Goal: Task Accomplishment & Management: Use online tool/utility

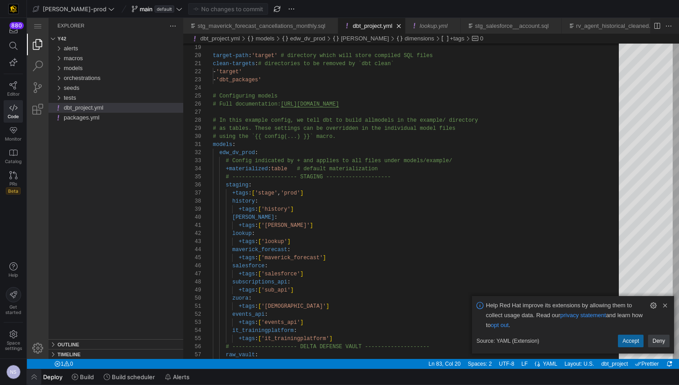
click at [32, 384] on span "button" at bounding box center [34, 376] width 14 height 15
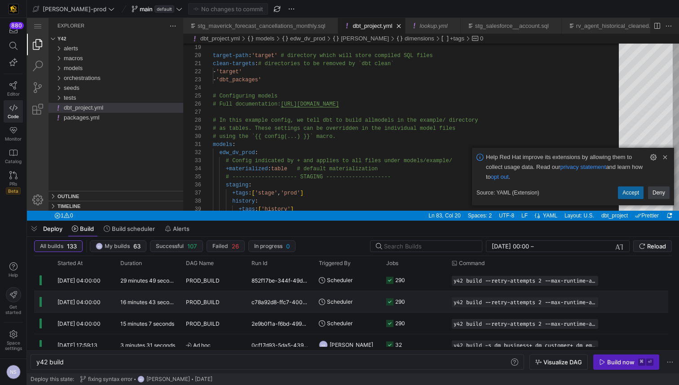
click at [245, 296] on div "PROD_BUILD" at bounding box center [214, 301] width 66 height 21
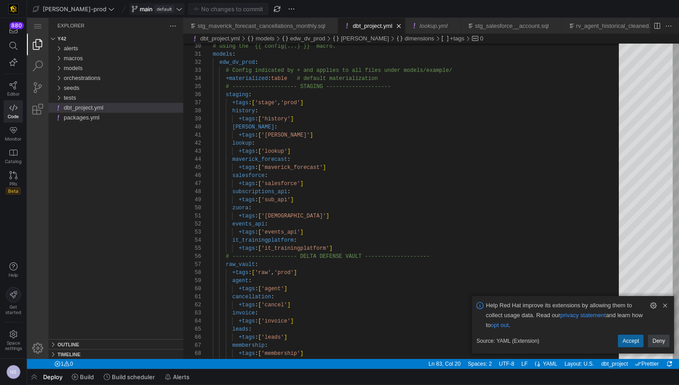
click at [130, 14] on span at bounding box center [157, 9] width 54 height 11
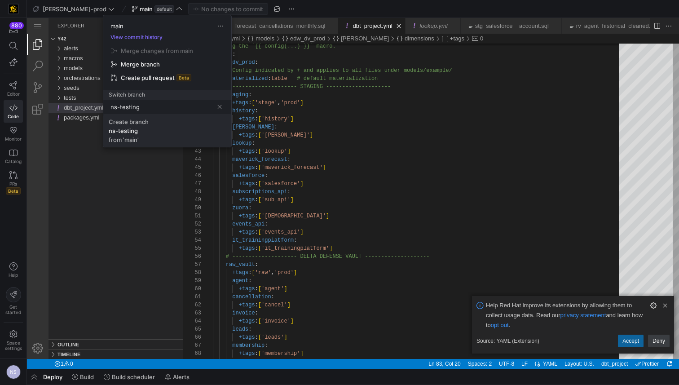
type input "ns-testing"
click at [131, 135] on span "Create branch ns-testing from 'main'" at bounding box center [167, 130] width 117 height 25
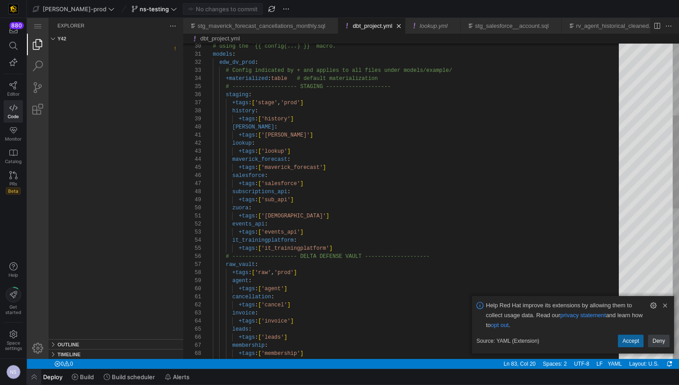
click at [35, 380] on span "button" at bounding box center [34, 376] width 14 height 15
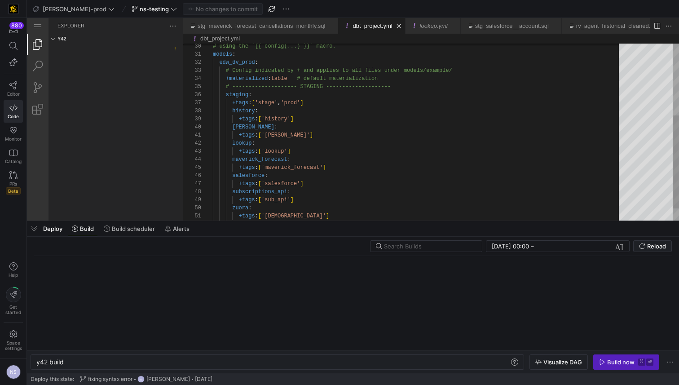
scroll to position [0, 27]
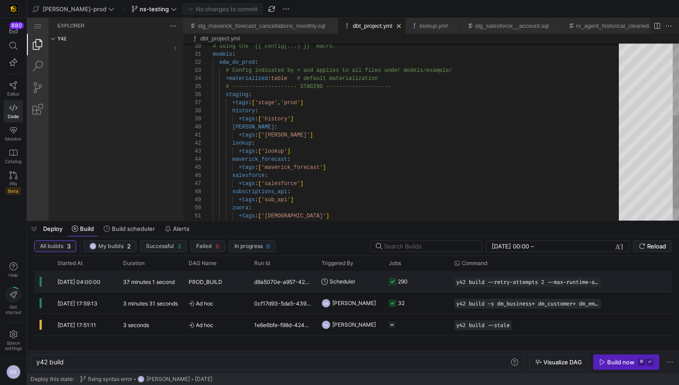
click at [416, 278] on y42-job-status-cell-renderer "290" at bounding box center [416, 281] width 55 height 20
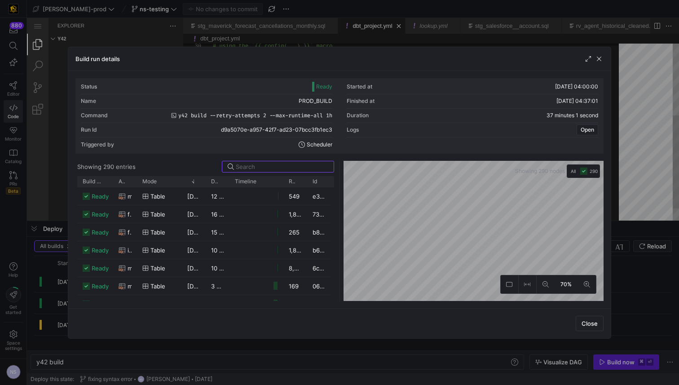
click at [635, 245] on div at bounding box center [339, 192] width 679 height 385
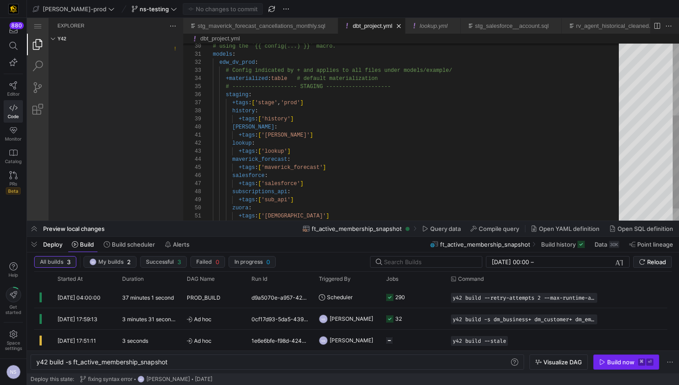
click at [618, 363] on div "Build now" at bounding box center [620, 362] width 27 height 7
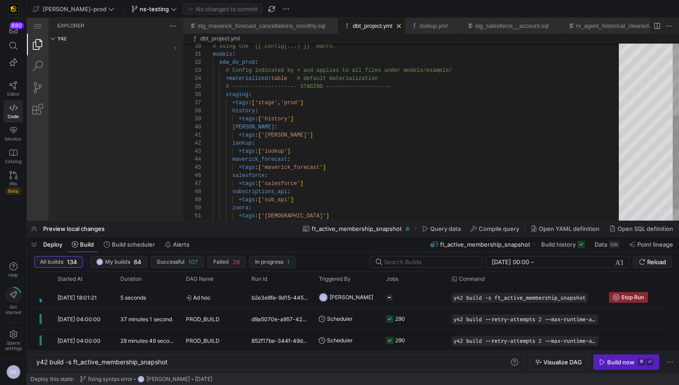
type textarea "y42 build"
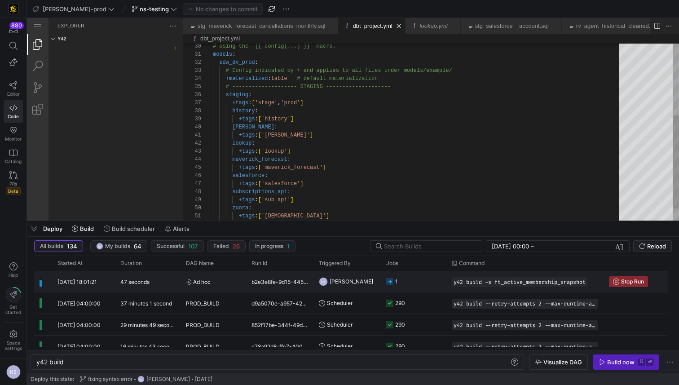
click at [426, 275] on y42-job-status-cell-renderer "1" at bounding box center [413, 281] width 55 height 20
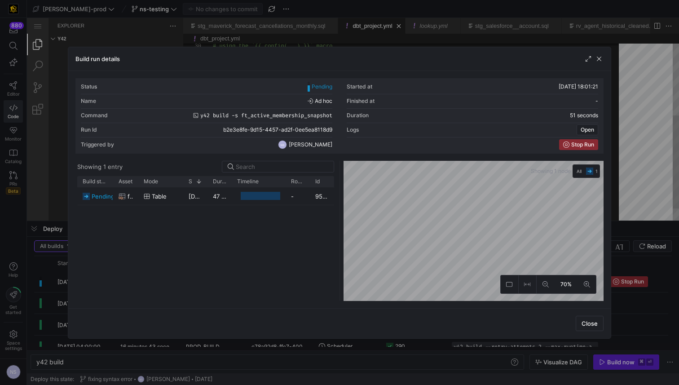
click at [633, 262] on div at bounding box center [339, 192] width 679 height 385
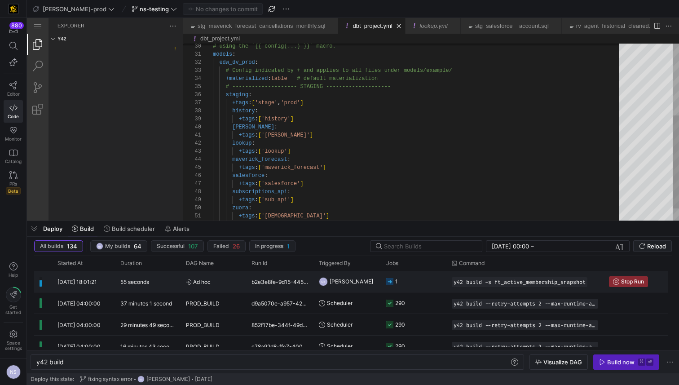
click at [401, 284] on y42-job-status-cell-renderer "1" at bounding box center [413, 281] width 55 height 20
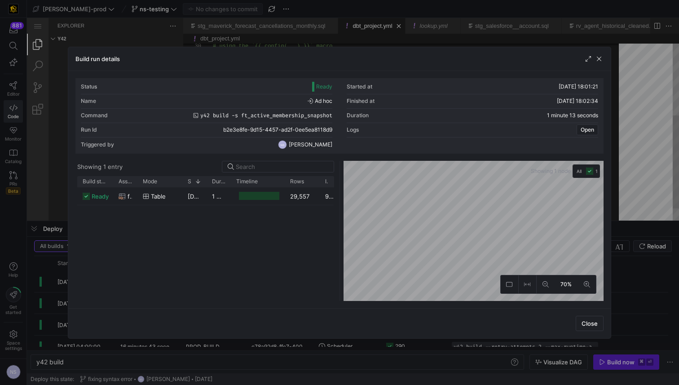
drag, startPoint x: 308, startPoint y: 182, endPoint x: 319, endPoint y: 183, distance: 11.3
click at [319, 183] on div at bounding box center [320, 181] width 4 height 11
click at [315, 209] on div "ready ft_active_membership_snapshot table [DATE] 18:01:26 1 minute 8 seconds 29…" at bounding box center [205, 244] width 257 height 114
click at [310, 200] on div "29,557" at bounding box center [302, 196] width 35 height 18
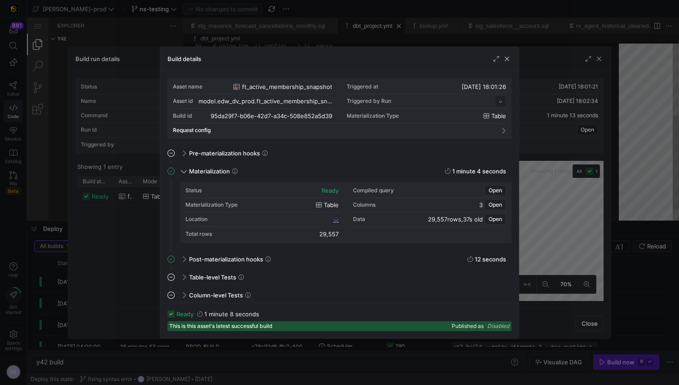
scroll to position [81, 0]
click at [495, 187] on span "Open" at bounding box center [495, 190] width 13 height 6
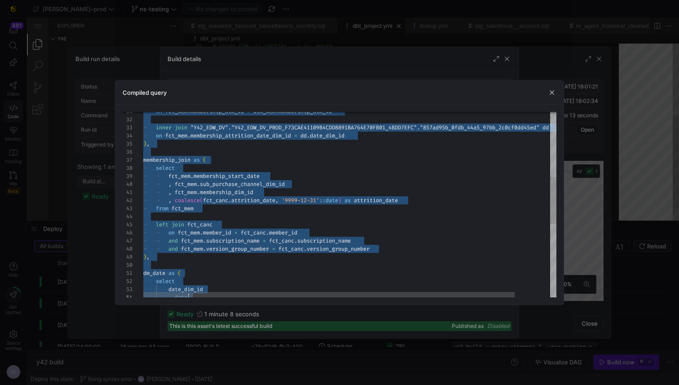
scroll to position [16, 0]
type textarea "CREATE TABLE "95da29f7_b06e_42d7_a34c_508e852a5d39" AS -- broke out the agg int…"
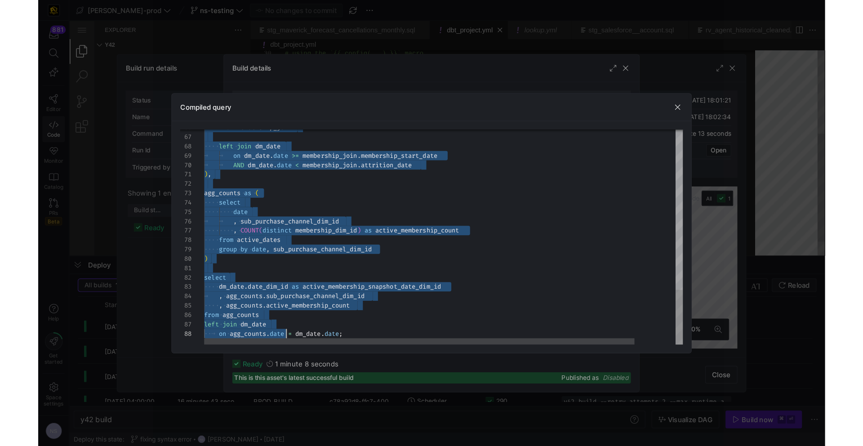
scroll to position [16, 123]
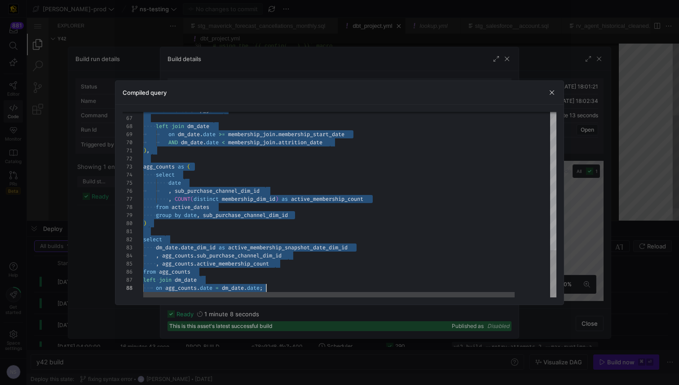
drag, startPoint x: 143, startPoint y: 139, endPoint x: 297, endPoint y: 317, distance: 235.0
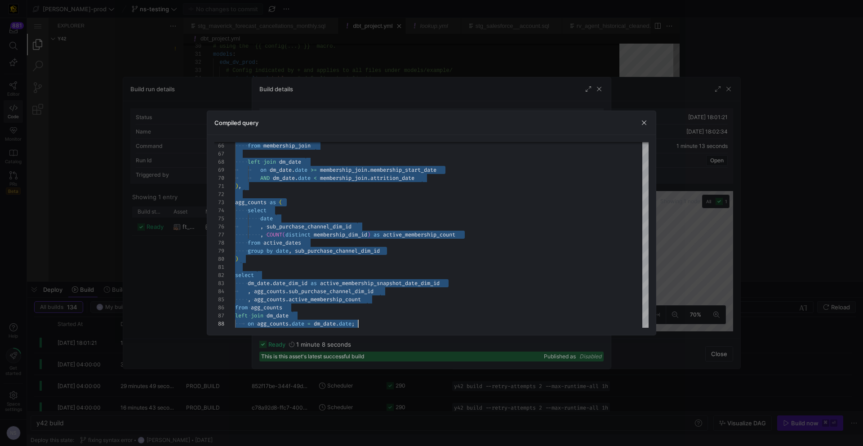
click at [679, 242] on div at bounding box center [431, 223] width 863 height 446
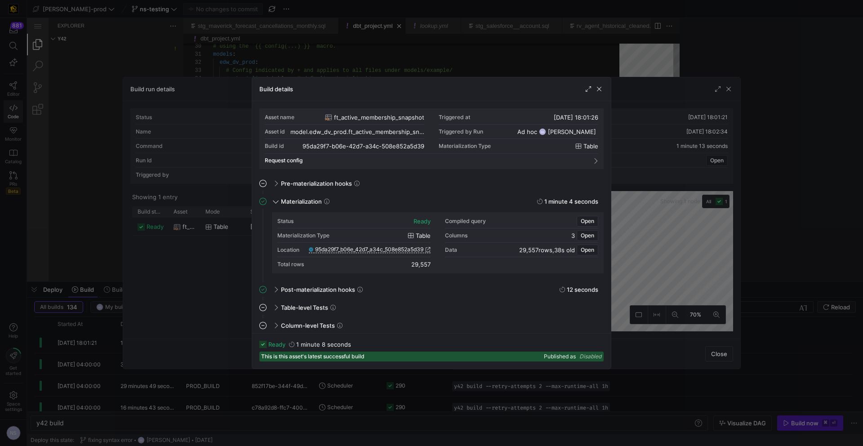
click at [679, 238] on div at bounding box center [431, 223] width 863 height 446
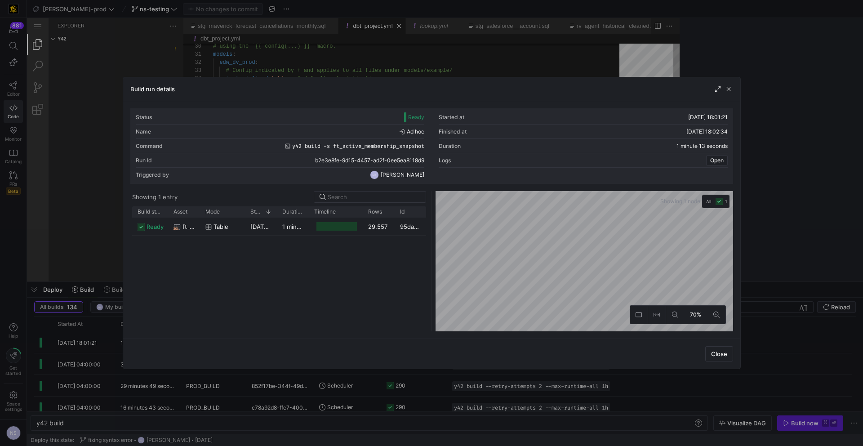
click at [299, 22] on div at bounding box center [431, 223] width 863 height 446
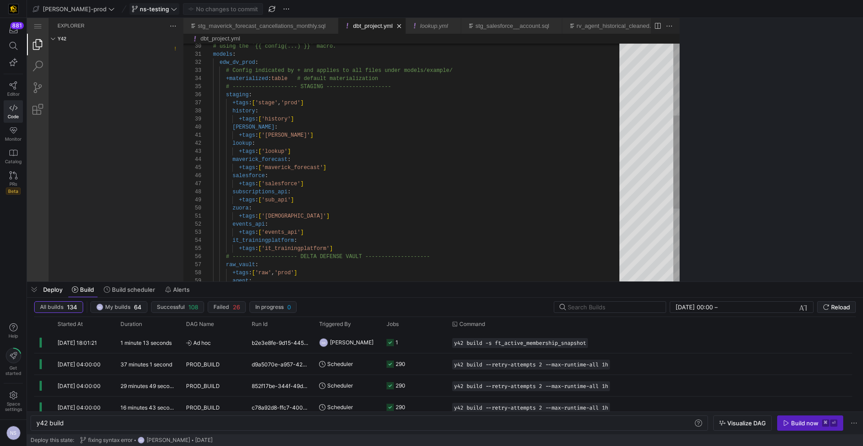
click at [151, 12] on span at bounding box center [154, 9] width 49 height 11
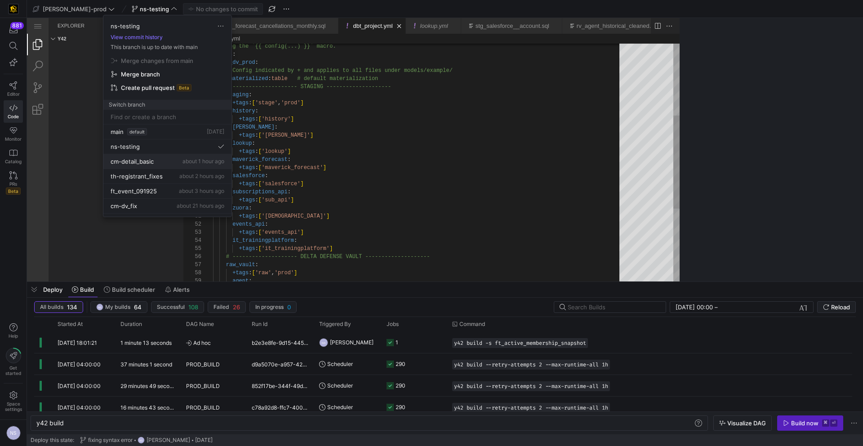
click at [182, 156] on button "cm-detail_basic about 1 hour ago" at bounding box center [167, 161] width 128 height 15
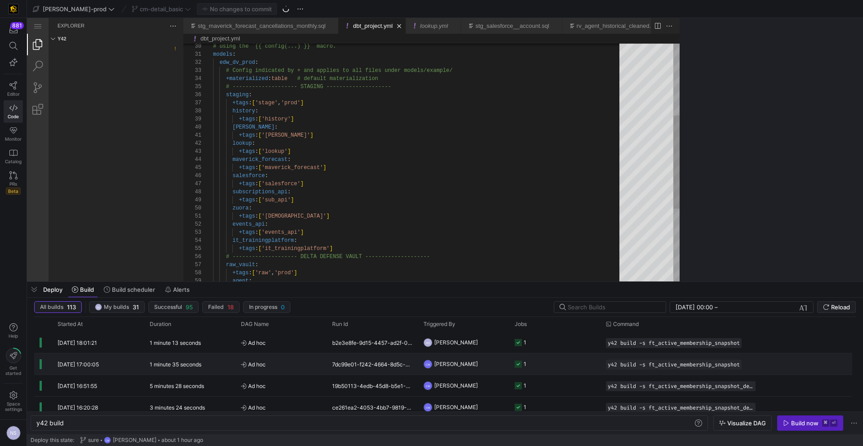
click at [557, 361] on y42-job-status-cell-renderer "1" at bounding box center [554, 364] width 80 height 20
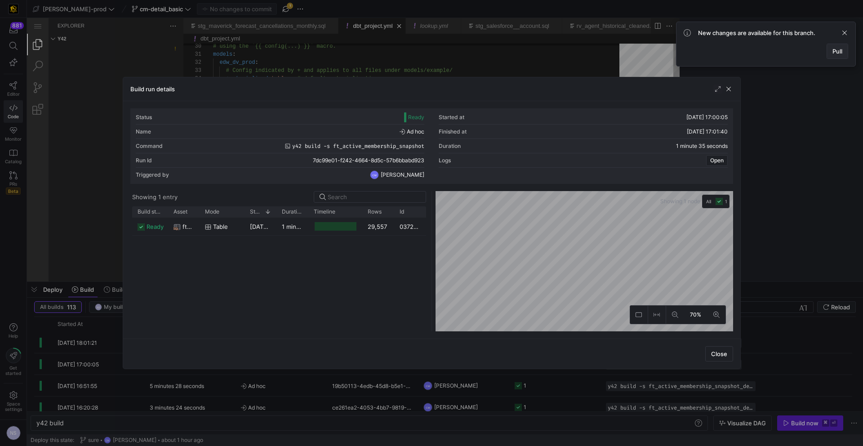
click at [679, 45] on span at bounding box center [837, 51] width 21 height 14
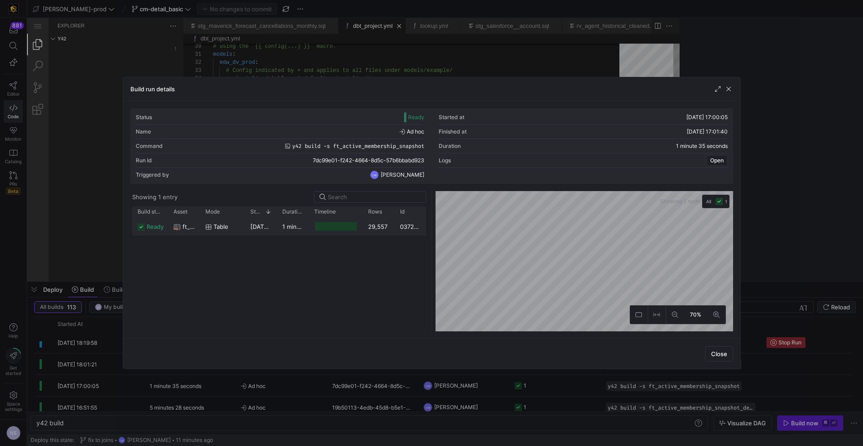
click at [420, 224] on div "0372c26c-1ae6-49af-a901-198bc633de86" at bounding box center [409, 226] width 31 height 18
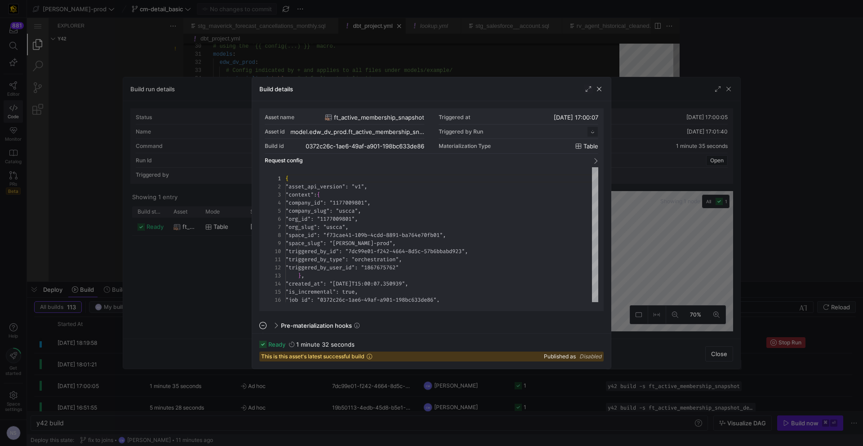
scroll to position [81, 0]
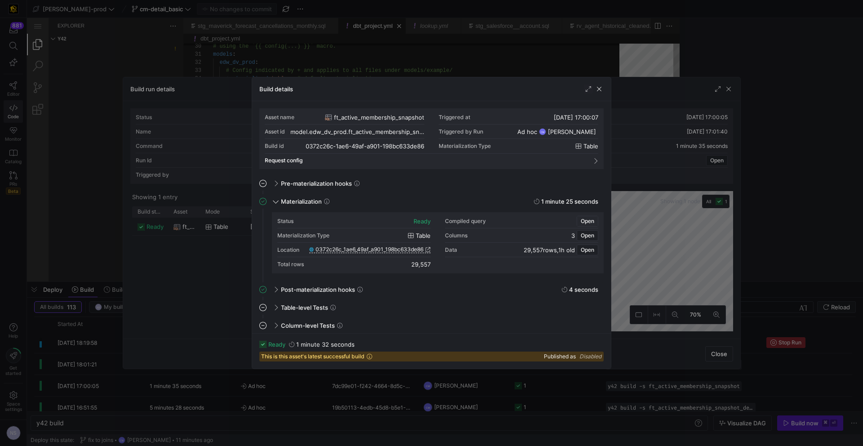
click at [582, 221] on span "Open" at bounding box center [586, 221] width 13 height 6
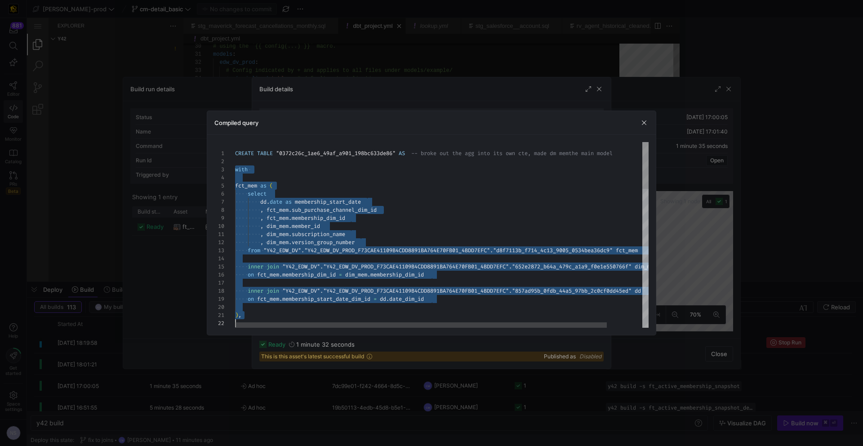
scroll to position [16, 0]
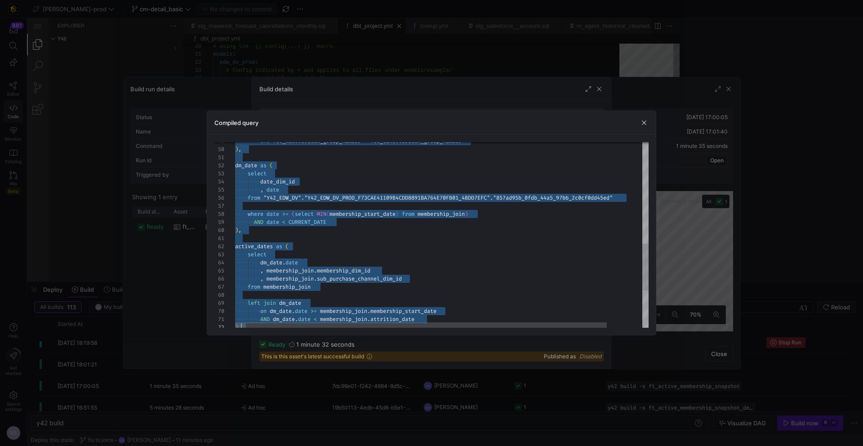
type textarea "CREATE TABLE "0372c26c_1ae6_49af_a901_198bc633de86" AS -- broke out the agg int…"
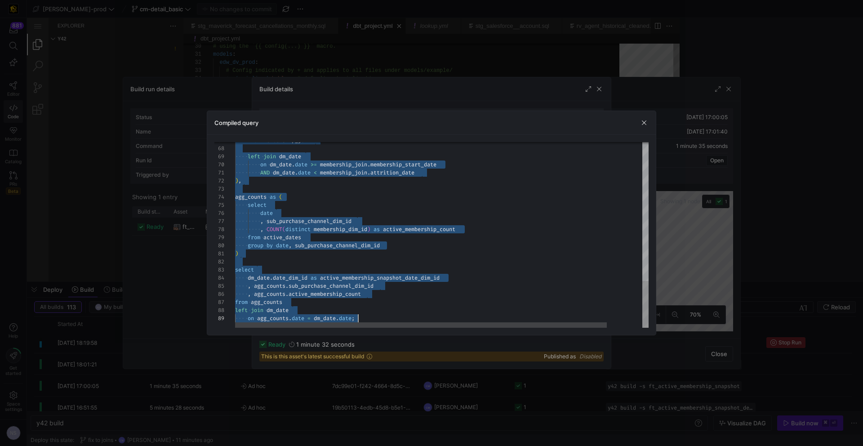
drag, startPoint x: 236, startPoint y: 170, endPoint x: 372, endPoint y: 377, distance: 247.6
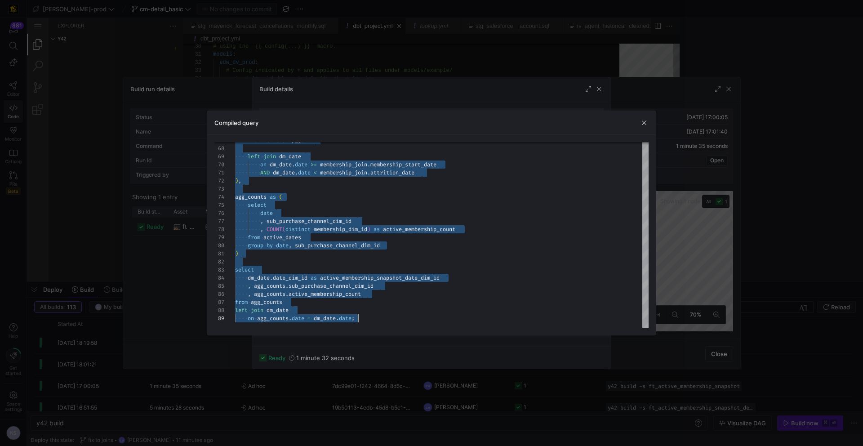
click at [306, 61] on div at bounding box center [431, 223] width 863 height 446
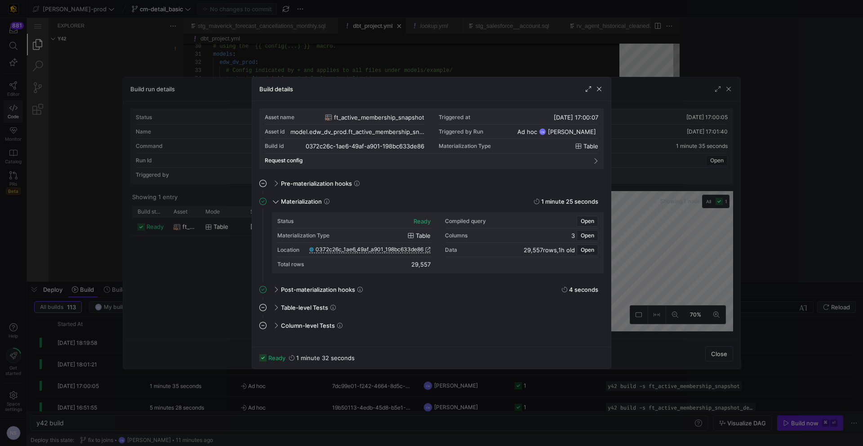
click at [341, 65] on div at bounding box center [431, 223] width 863 height 446
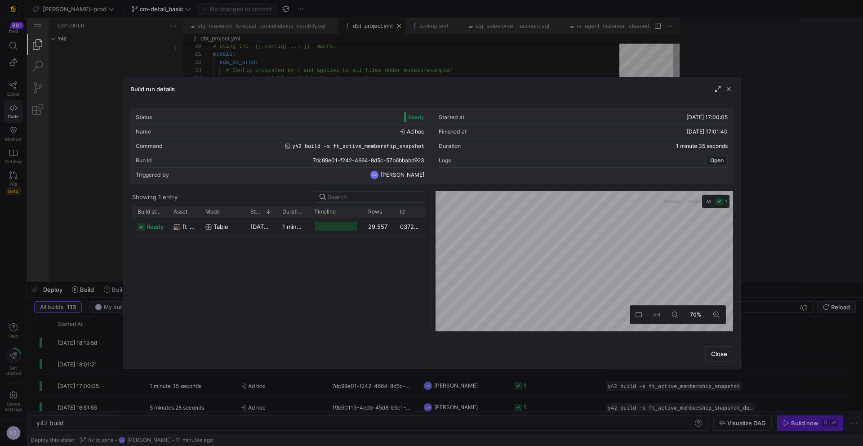
click at [335, 63] on div at bounding box center [431, 223] width 863 height 446
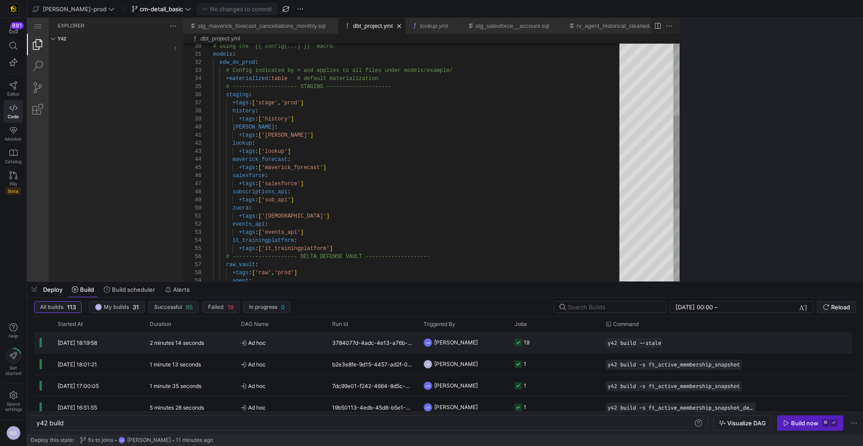
click at [545, 345] on y42-job-status-cell-renderer "19" at bounding box center [554, 342] width 80 height 20
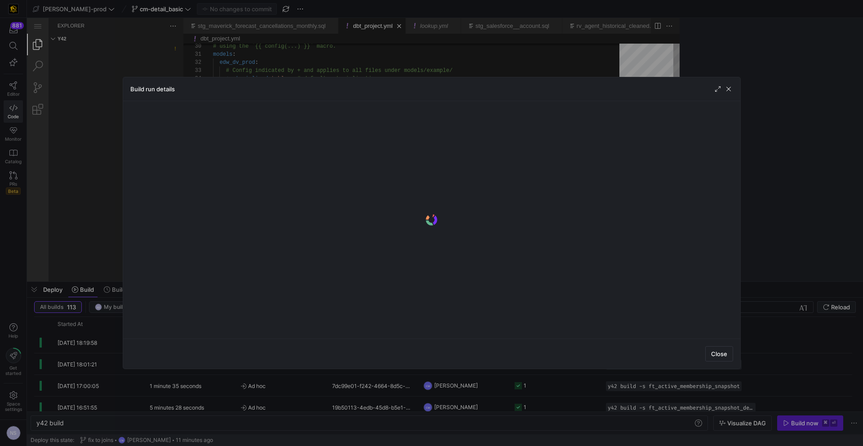
click at [461, 63] on div at bounding box center [431, 223] width 863 height 446
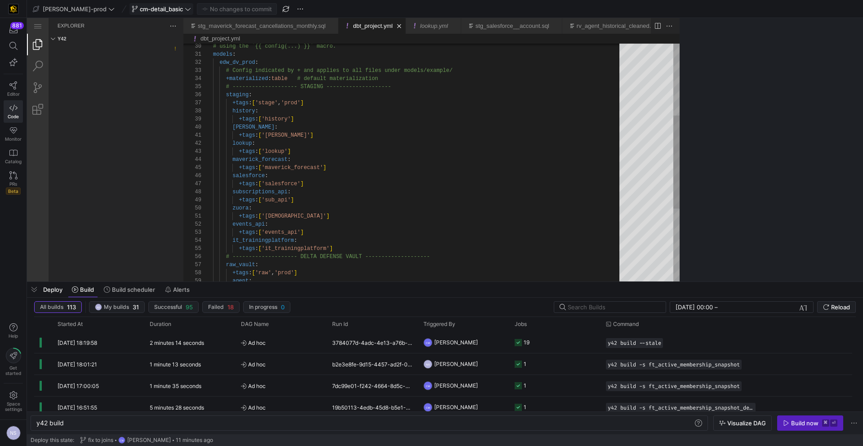
click at [146, 8] on span "cm-detail_basic" at bounding box center [161, 8] width 43 height 7
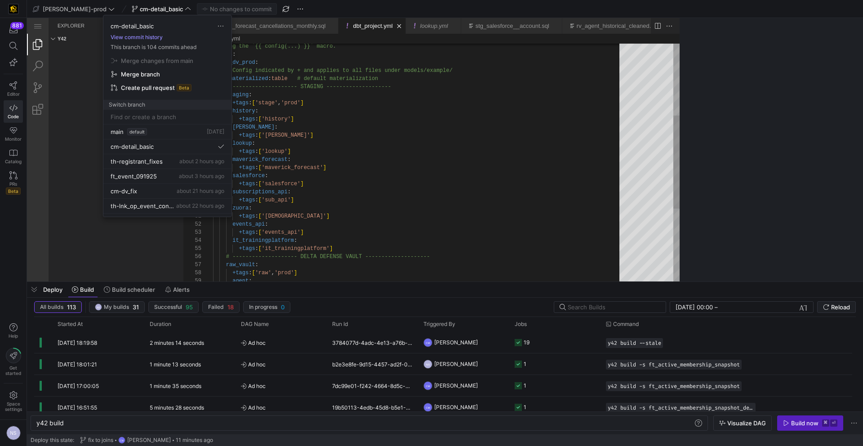
click at [138, 38] on button "View commit history" at bounding box center [136, 37] width 66 height 6
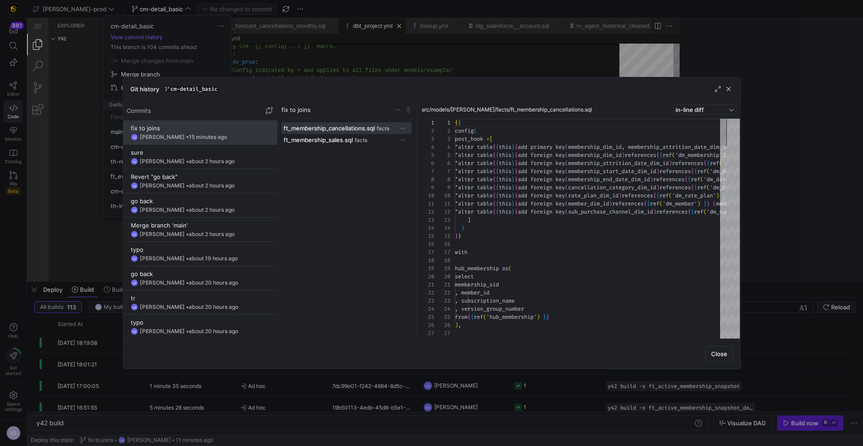
scroll to position [40, 0]
click at [333, 142] on span "ft_membership_sales.sql" at bounding box center [318, 139] width 69 height 7
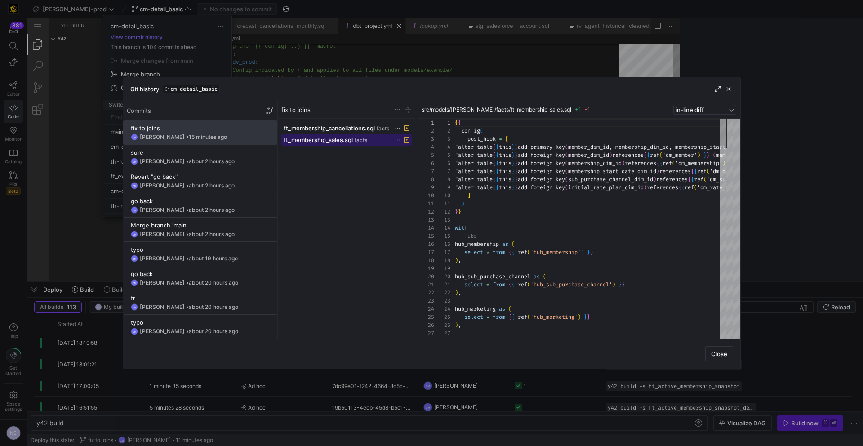
scroll to position [49, 0]
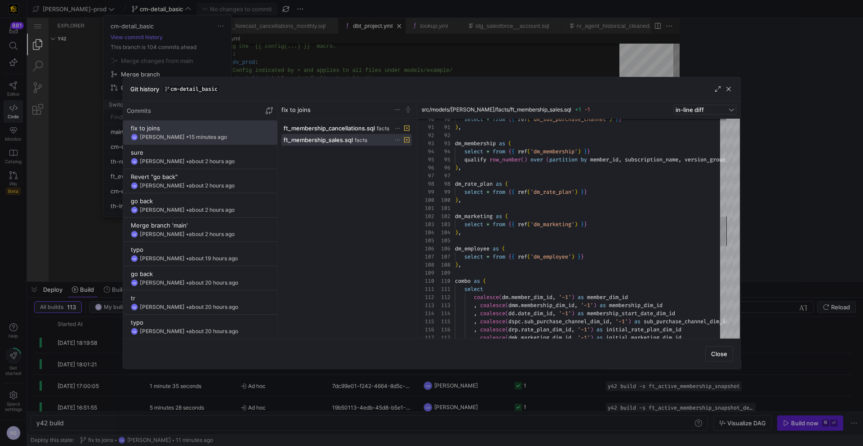
click at [679, 178] on div at bounding box center [431, 223] width 863 height 446
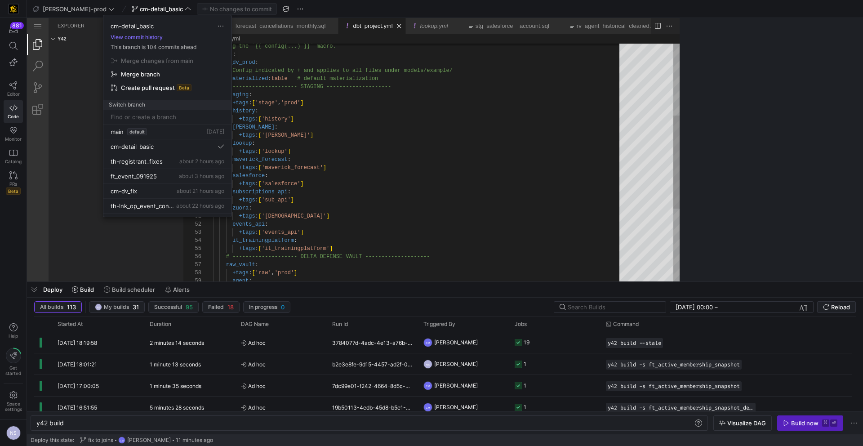
click at [540, 333] on div at bounding box center [431, 223] width 863 height 446
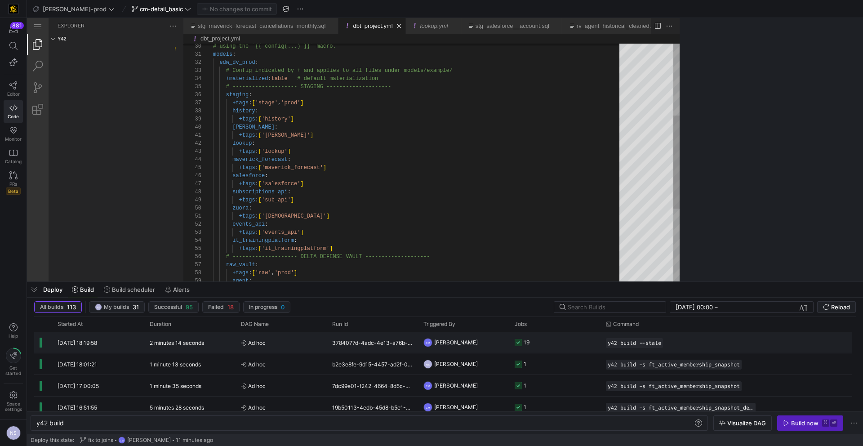
click at [535, 344] on y42-job-status-cell-renderer "19" at bounding box center [554, 342] width 80 height 20
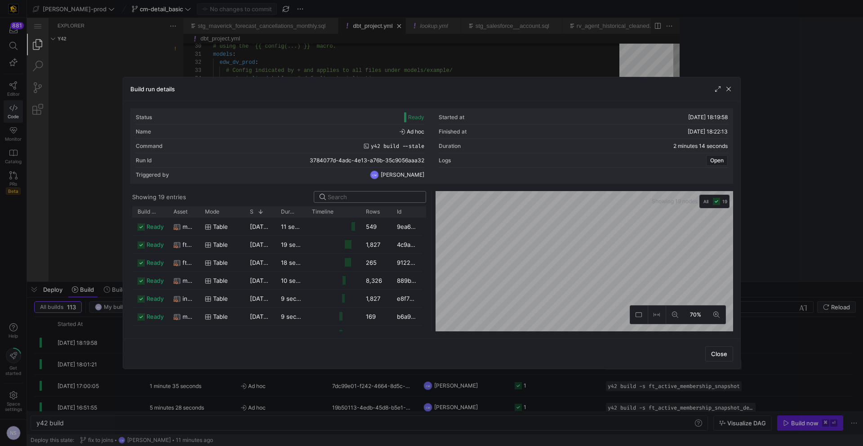
click at [347, 194] on input at bounding box center [374, 196] width 93 height 7
type input "sales"
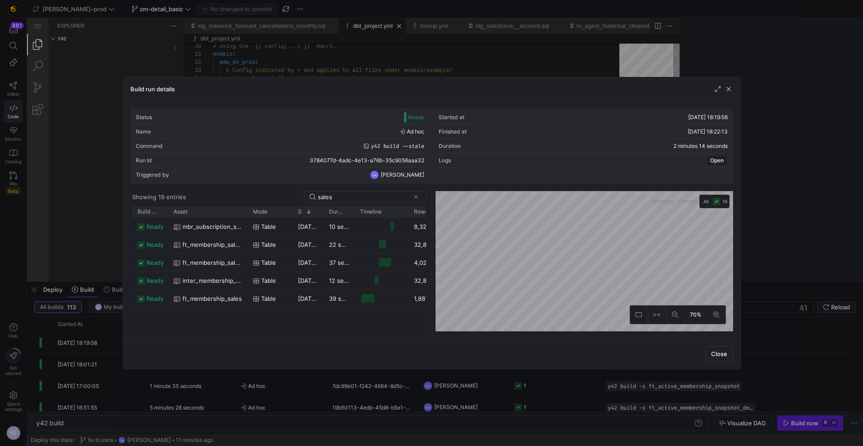
drag, startPoint x: 197, startPoint y: 213, endPoint x: 245, endPoint y: 225, distance: 49.6
click at [245, 225] on div "Build status Asset Mode 1" at bounding box center [279, 268] width 294 height 125
click at [222, 297] on span "ft_membership_sales" at bounding box center [211, 299] width 59 height 18
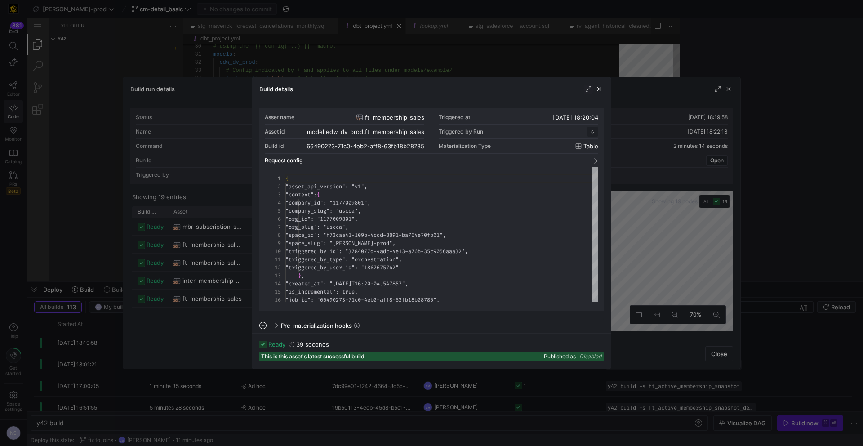
scroll to position [81, 0]
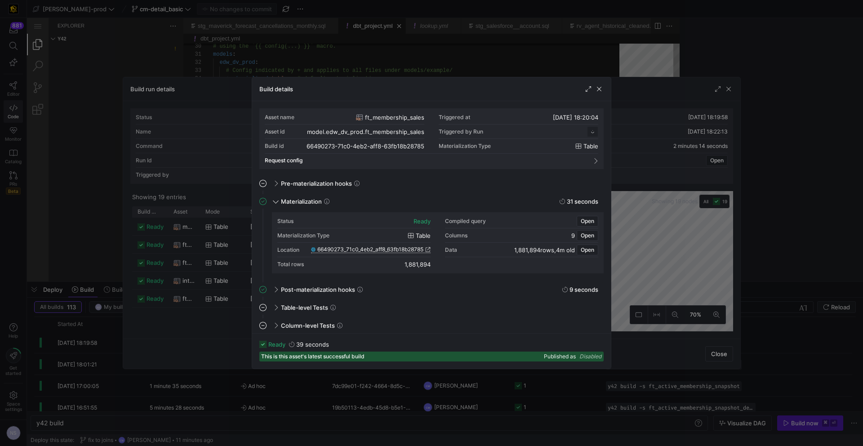
click at [409, 250] on span "66490273_71c0_4eb2_aff8_63fb18b28785" at bounding box center [370, 249] width 106 height 6
click at [590, 222] on span "Open" at bounding box center [586, 221] width 13 height 6
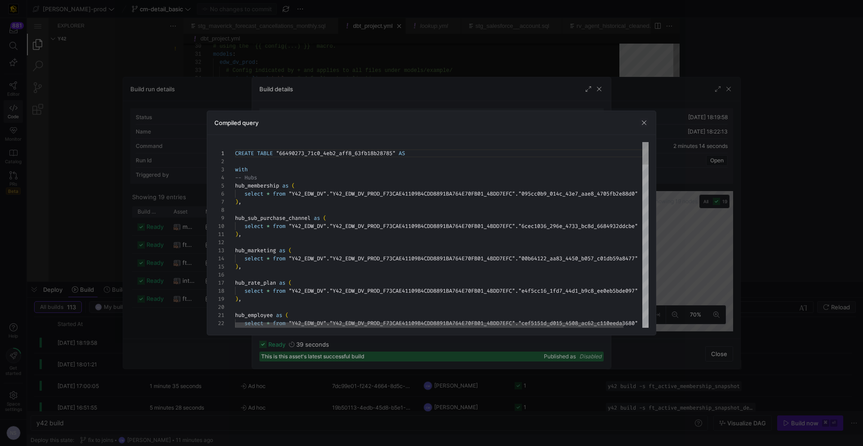
click at [234, 170] on div "3" at bounding box center [224, 169] width 21 height 8
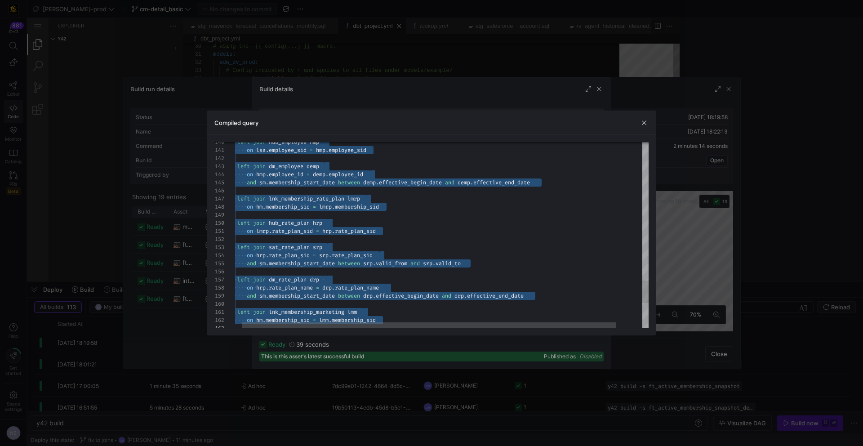
type textarea "CREATE TABLE "66490273_71c0_4eb2_aff8_63fb18b28785" AS with -- Hubs hub_members…"
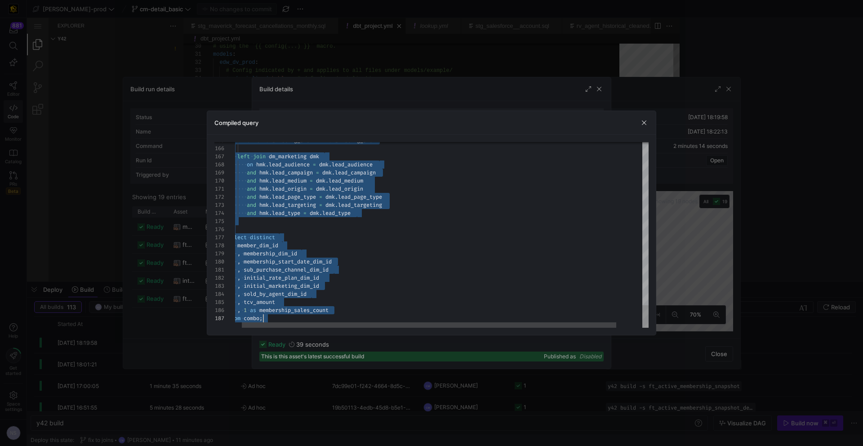
drag, startPoint x: 235, startPoint y: 169, endPoint x: 358, endPoint y: 388, distance: 250.7
click at [361, 91] on div at bounding box center [431, 223] width 863 height 446
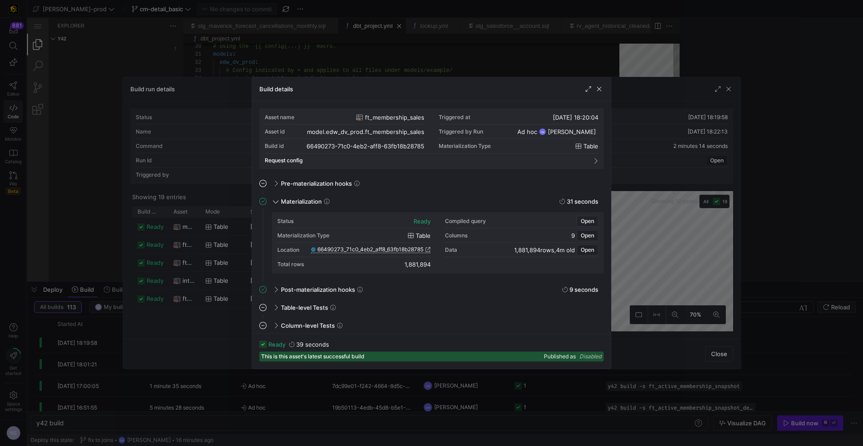
click at [360, 74] on div at bounding box center [431, 223] width 863 height 446
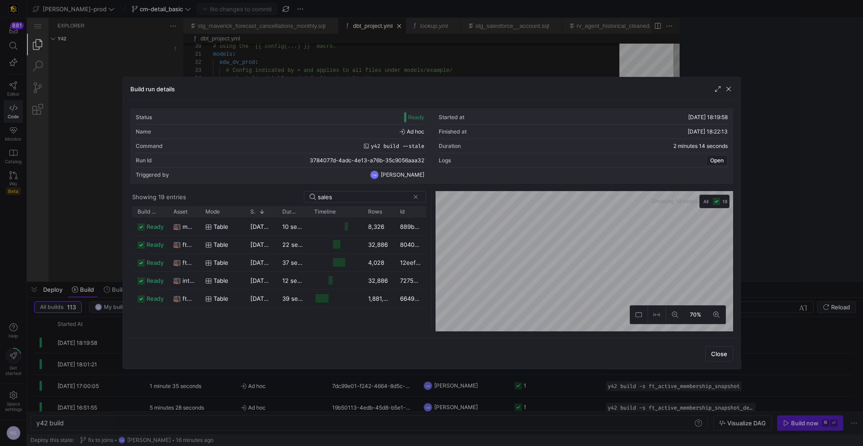
click at [360, 70] on div at bounding box center [431, 223] width 863 height 446
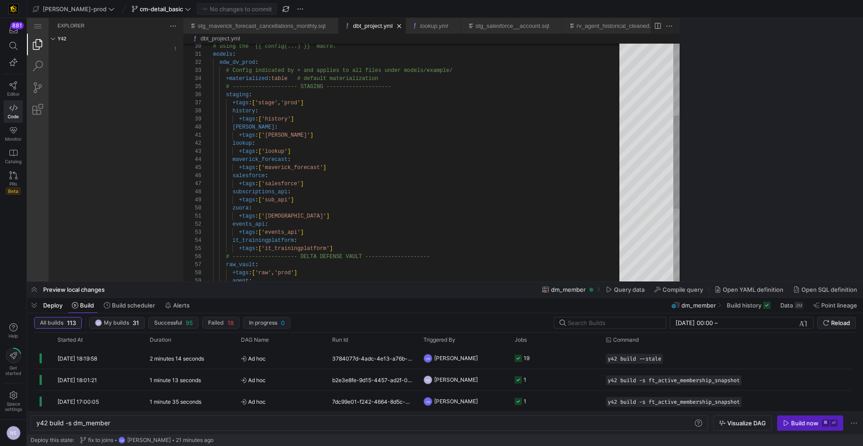
type textarea "y42 build -s ft_membership_sales"
